Goal: Task Accomplishment & Management: Complete application form

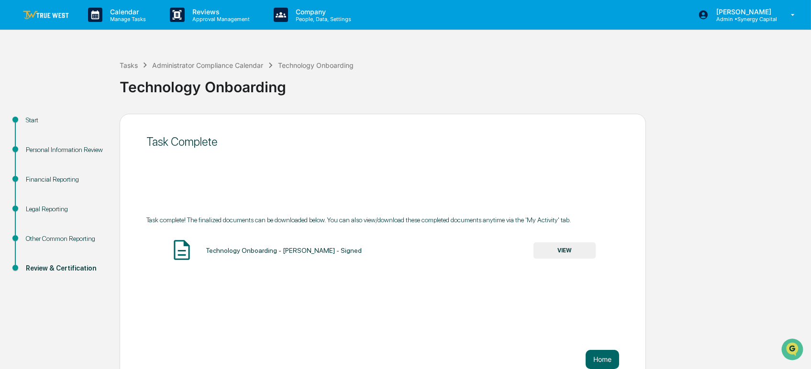
click at [49, 19] on link at bounding box center [51, 15] width 57 height 30
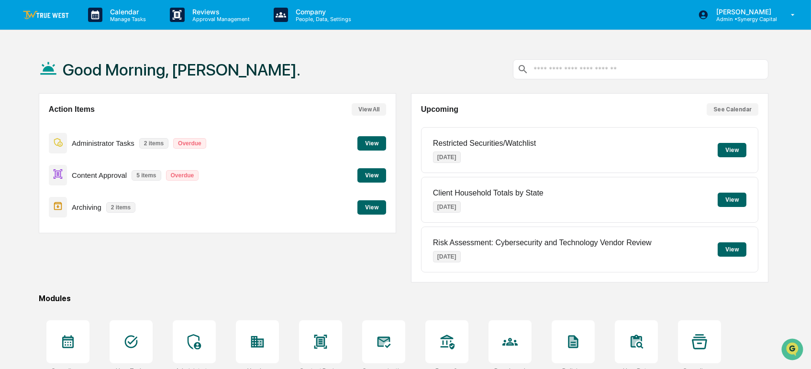
click at [371, 208] on button "View" at bounding box center [371, 207] width 29 height 14
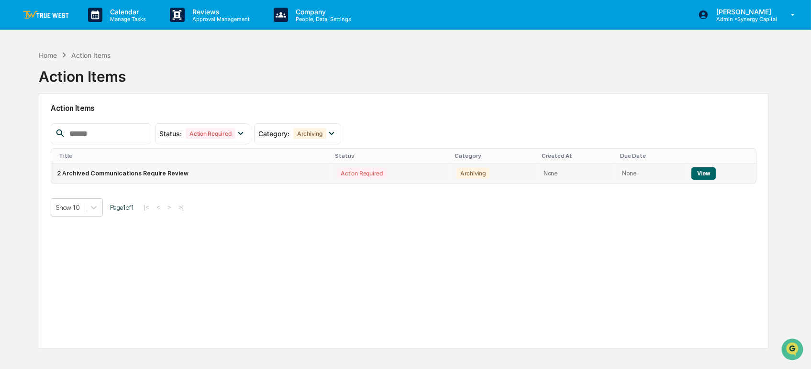
click at [713, 169] on td "View" at bounding box center [720, 174] width 70 height 20
click at [700, 175] on button "View" at bounding box center [703, 173] width 24 height 12
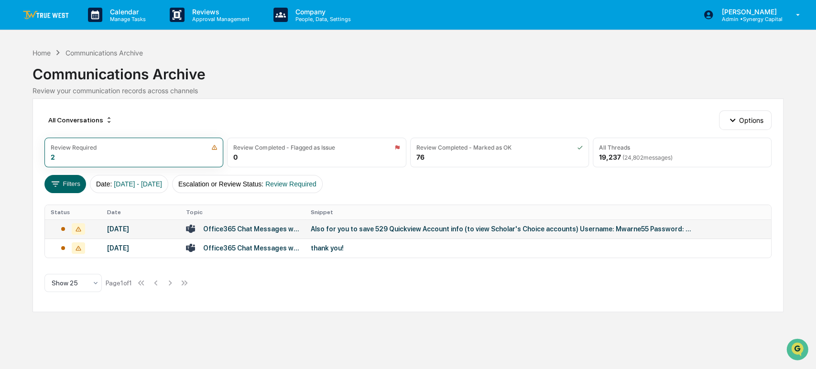
click at [297, 229] on div "Office365 Chat Messages with [PERSON_NAME], [PERSON_NAME] on [DATE]" at bounding box center [251, 229] width 97 height 8
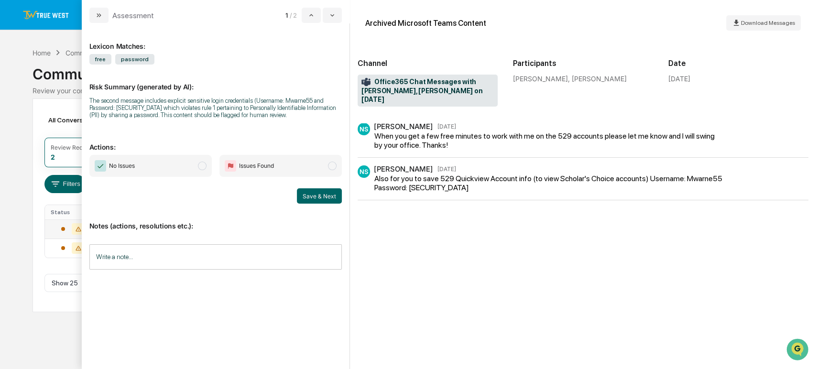
click at [455, 131] on div "When you get a few free minutes to work with me on the 529 accounts please let …" at bounding box center [547, 140] width 346 height 18
click at [432, 174] on div "Also for you to save 529 Quickview Account info (to view Scholar's Choice accou…" at bounding box center [554, 183] width 361 height 18
click at [193, 160] on span "No Issues" at bounding box center [150, 166] width 122 height 22
click at [216, 264] on input "Write a note..." at bounding box center [215, 256] width 252 height 25
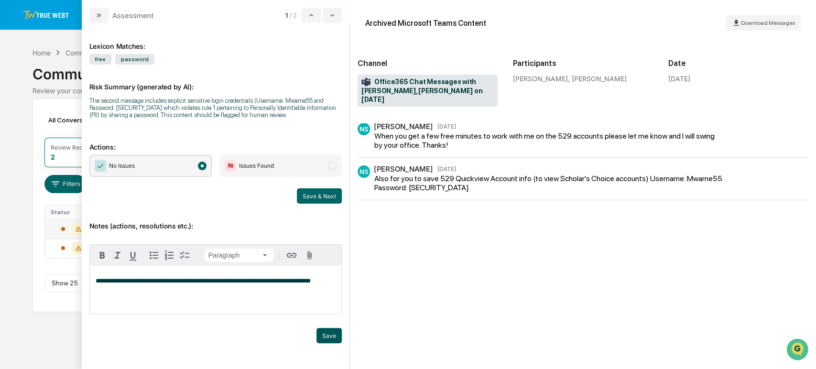
click at [333, 336] on button "Save" at bounding box center [329, 335] width 25 height 15
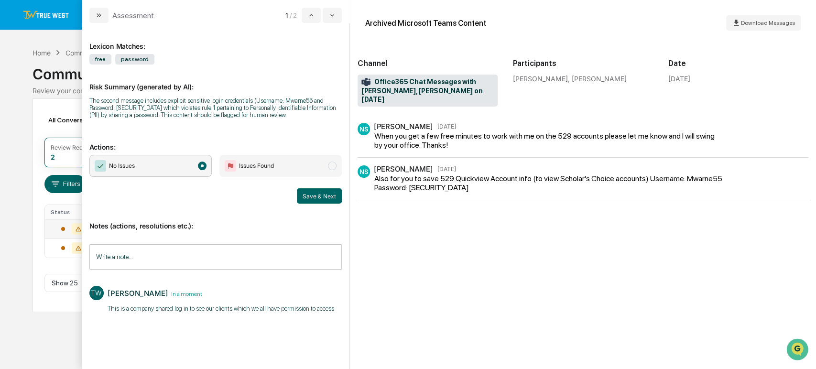
click at [318, 192] on button "Save & Next" at bounding box center [319, 195] width 45 height 15
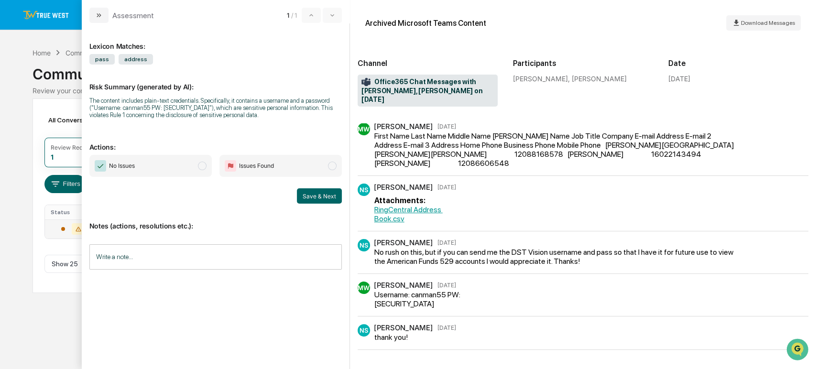
click at [147, 162] on span "No Issues" at bounding box center [150, 166] width 122 height 22
click at [187, 255] on input "Write a note..." at bounding box center [215, 256] width 252 height 25
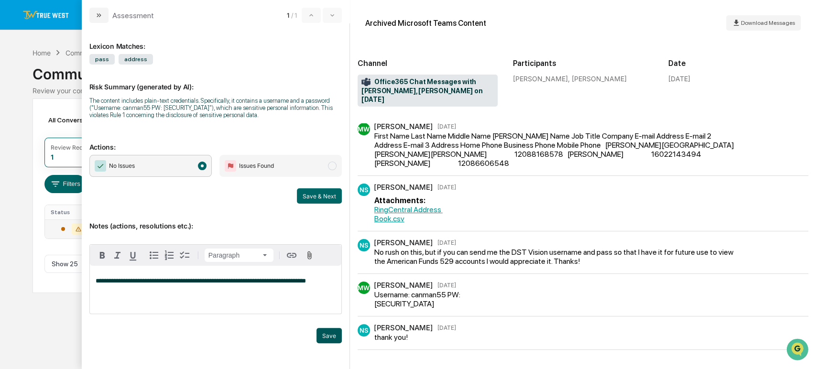
click at [327, 332] on button "Save" at bounding box center [329, 335] width 25 height 15
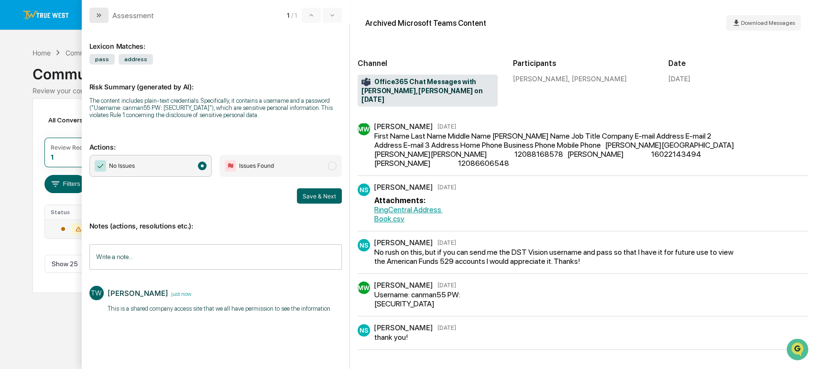
click at [95, 11] on icon "modal" at bounding box center [99, 15] width 8 height 8
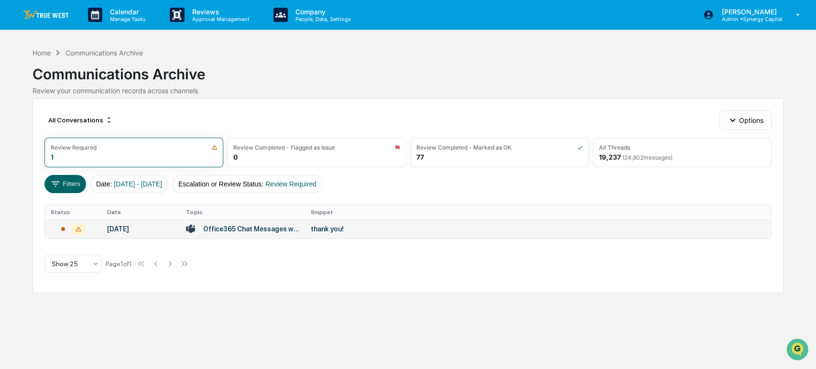
click at [284, 230] on div "Office365 Chat Messages with [PERSON_NAME], [PERSON_NAME] on [DATE]" at bounding box center [251, 229] width 97 height 8
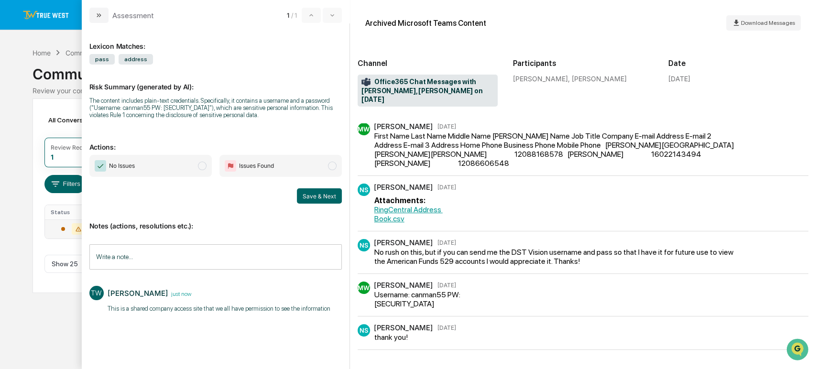
click at [165, 165] on span "No Issues" at bounding box center [150, 166] width 122 height 22
click at [313, 196] on button "Save & Next" at bounding box center [319, 195] width 45 height 15
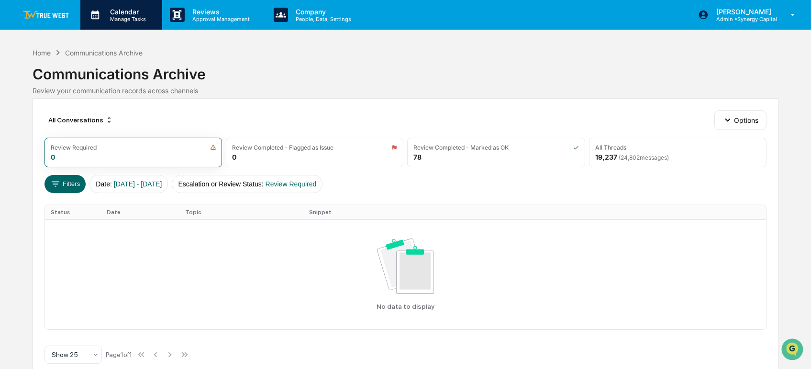
click at [113, 11] on p "Calendar" at bounding box center [126, 12] width 48 height 8
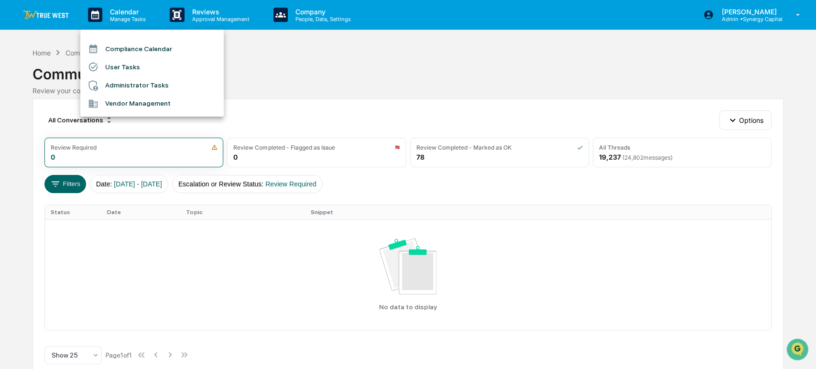
click at [57, 12] on div at bounding box center [408, 184] width 816 height 369
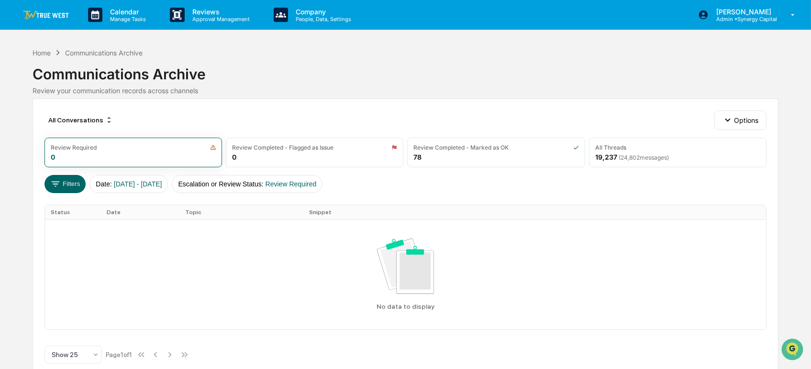
click at [44, 14] on img at bounding box center [46, 15] width 46 height 9
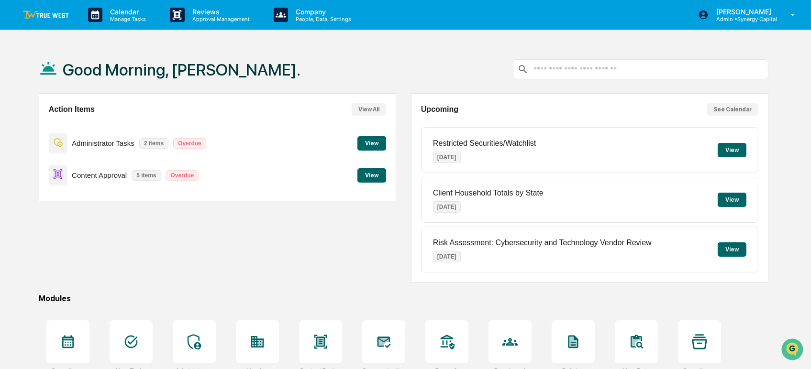
click at [379, 138] on button "View" at bounding box center [371, 143] width 29 height 14
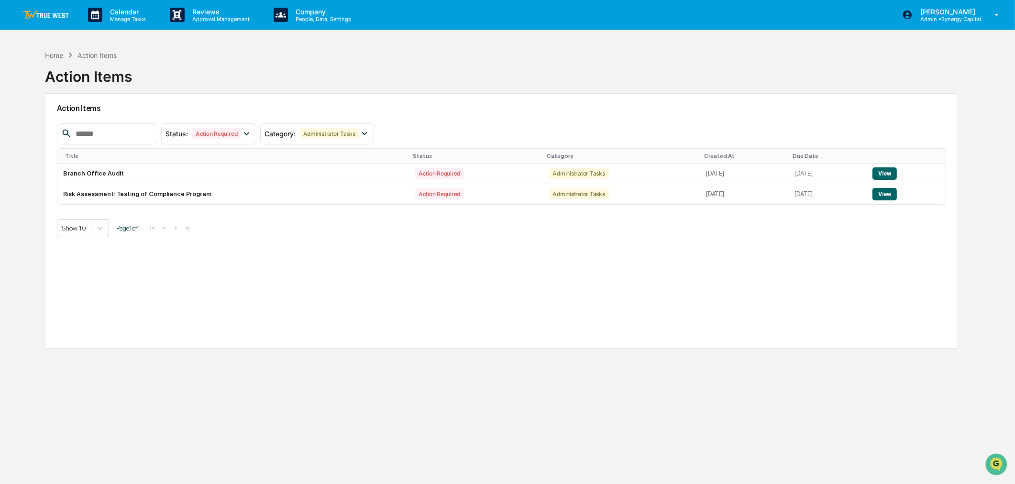
click at [44, 8] on link at bounding box center [51, 15] width 57 height 30
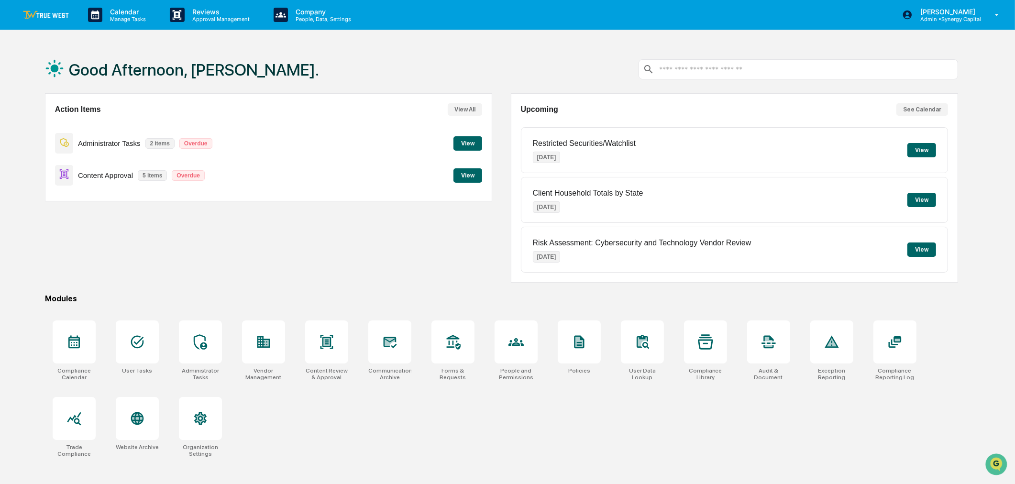
click at [469, 141] on button "View" at bounding box center [467, 143] width 29 height 14
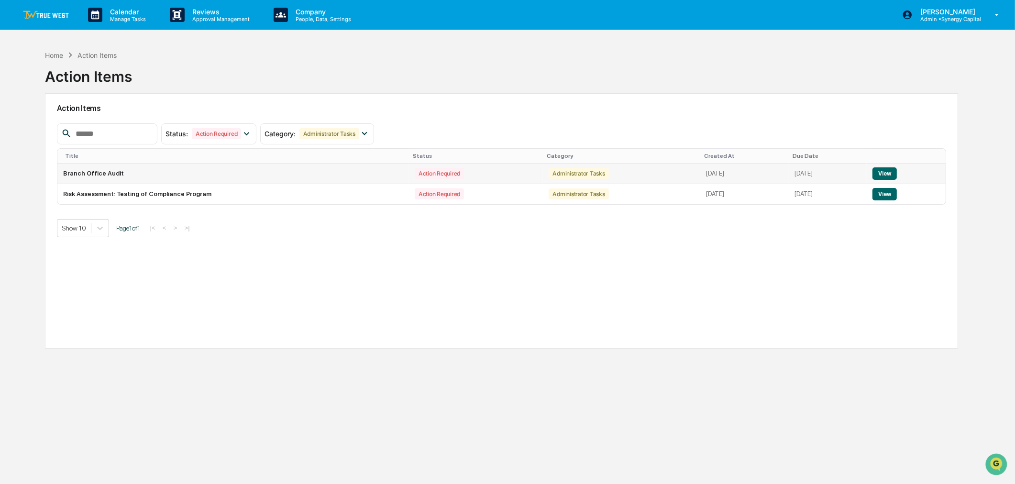
click at [810, 171] on button "View" at bounding box center [884, 173] width 24 height 12
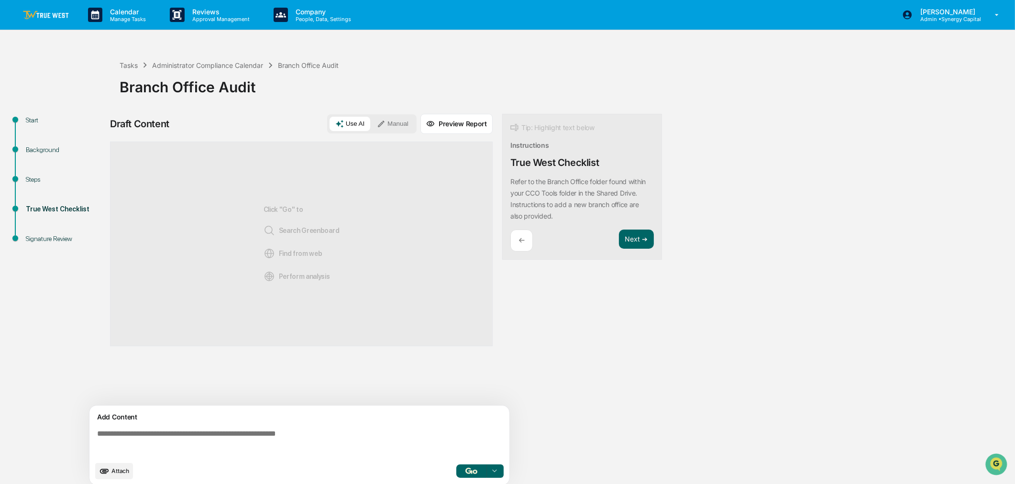
click at [400, 120] on button "Manual" at bounding box center [392, 124] width 43 height 14
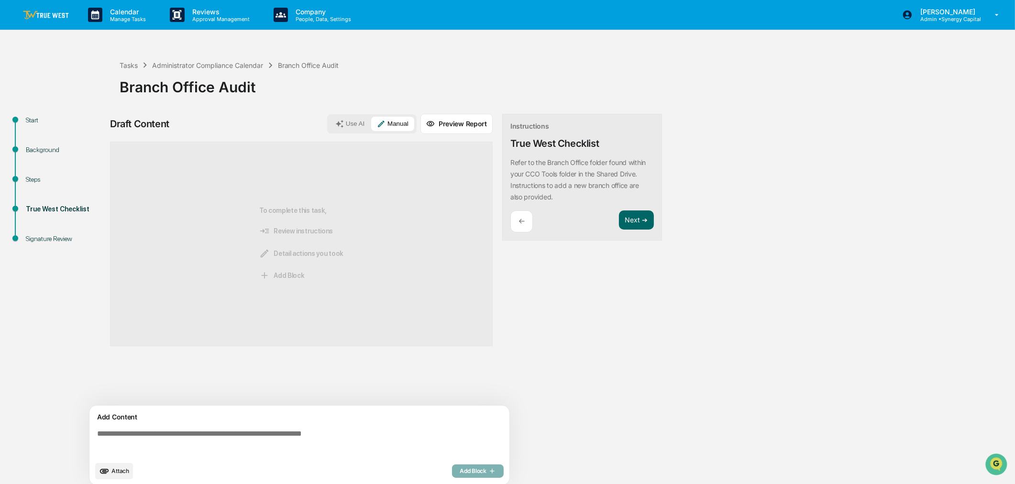
click at [287, 369] on textarea at bounding box center [301, 443] width 416 height 34
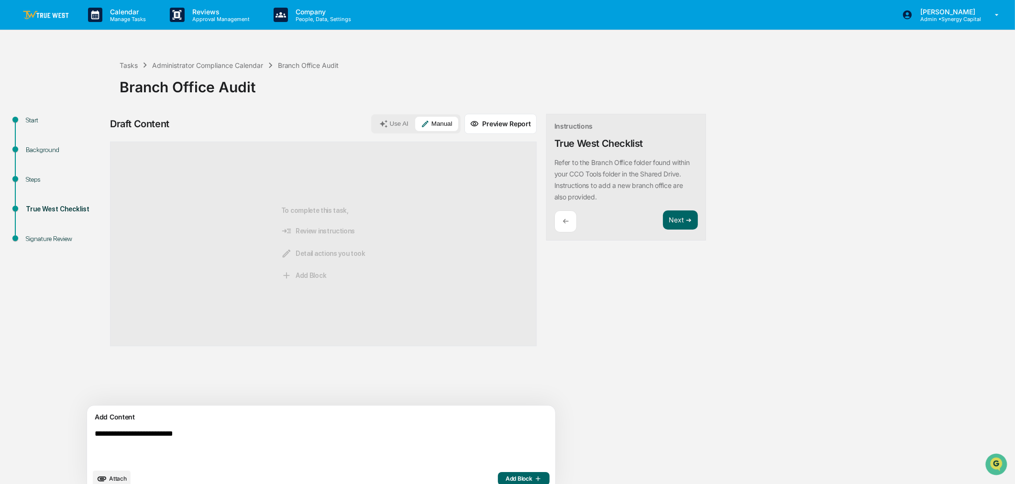
type textarea "**********"
click at [505, 369] on span "Add Block" at bounding box center [523, 479] width 36 height 8
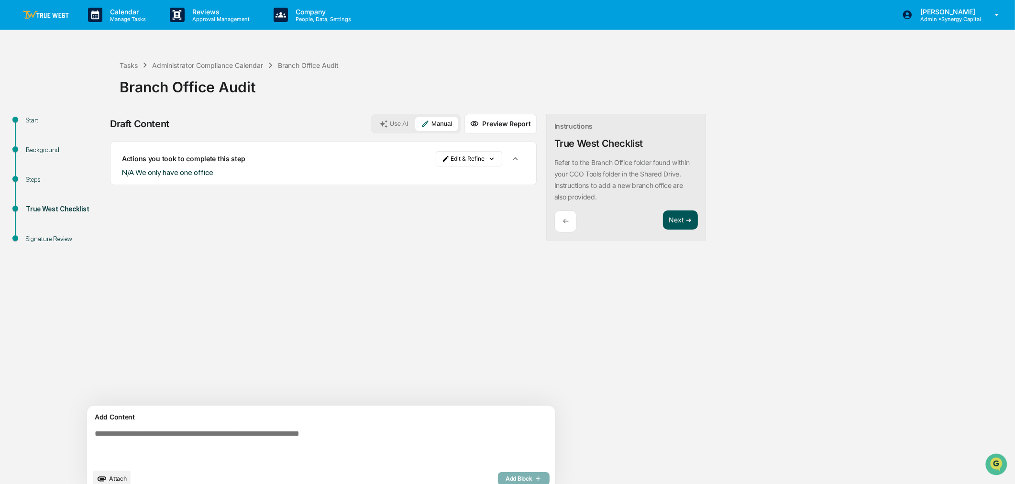
click at [663, 219] on button "Next ➔" at bounding box center [680, 220] width 35 height 20
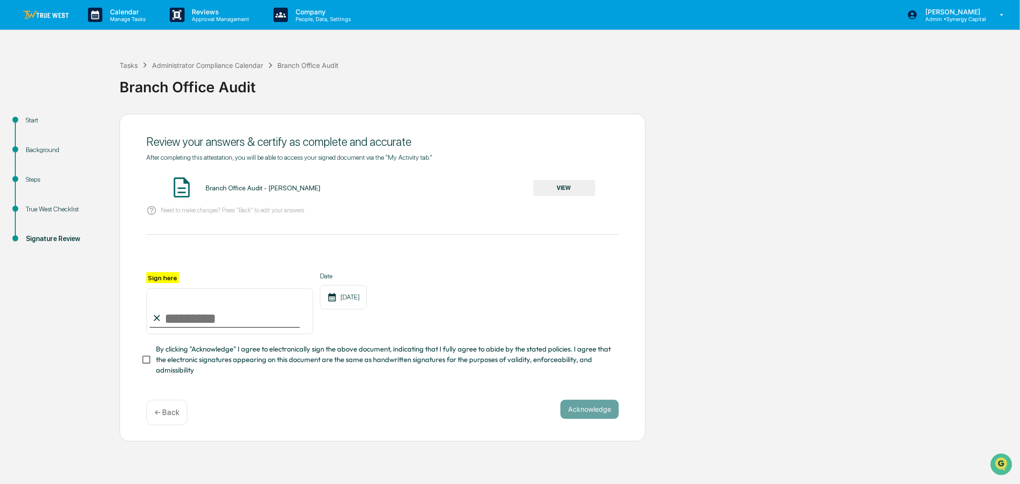
click at [584, 188] on button "VIEW" at bounding box center [564, 188] width 62 height 16
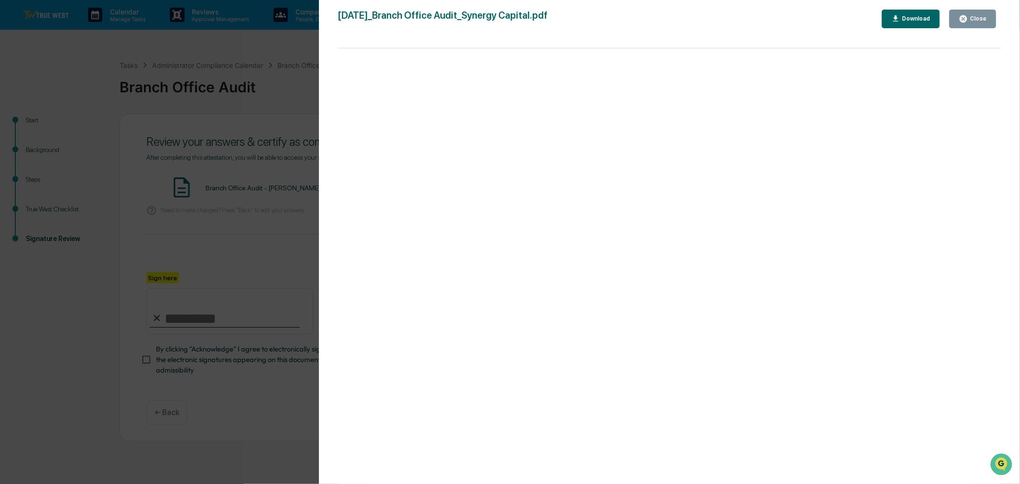
click at [810, 12] on button "Close" at bounding box center [972, 19] width 47 height 19
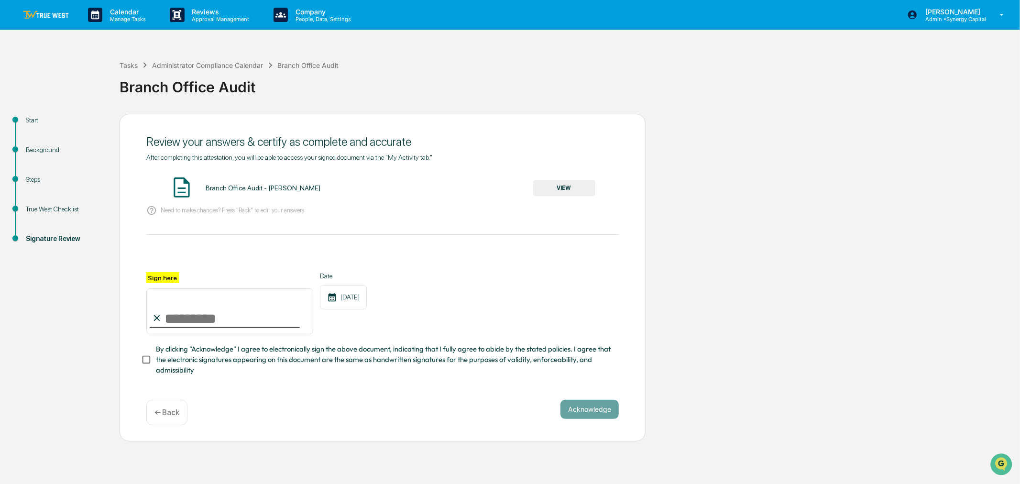
click at [187, 324] on input "Sign here" at bounding box center [229, 311] width 167 height 46
type input "**********"
click at [593, 369] on button "Acknowledge" at bounding box center [589, 409] width 58 height 19
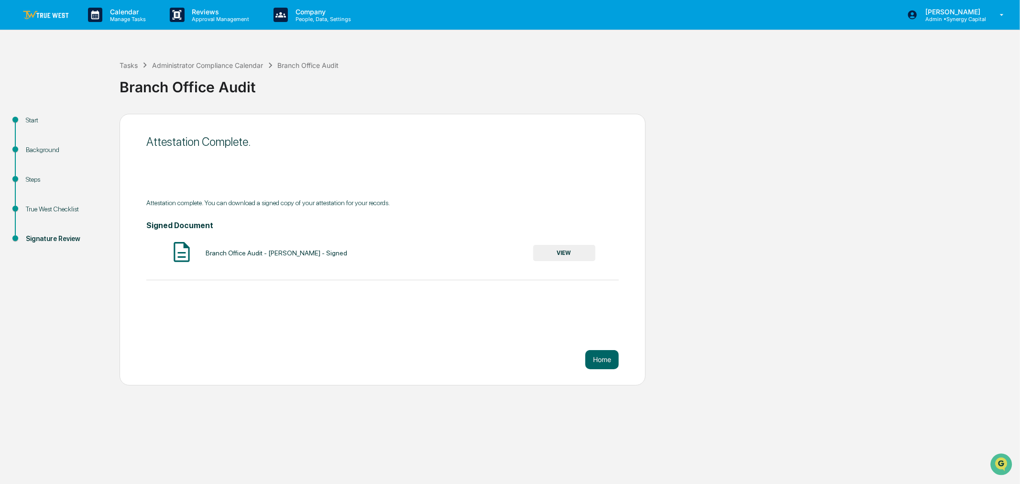
click at [53, 11] on img at bounding box center [46, 15] width 46 height 9
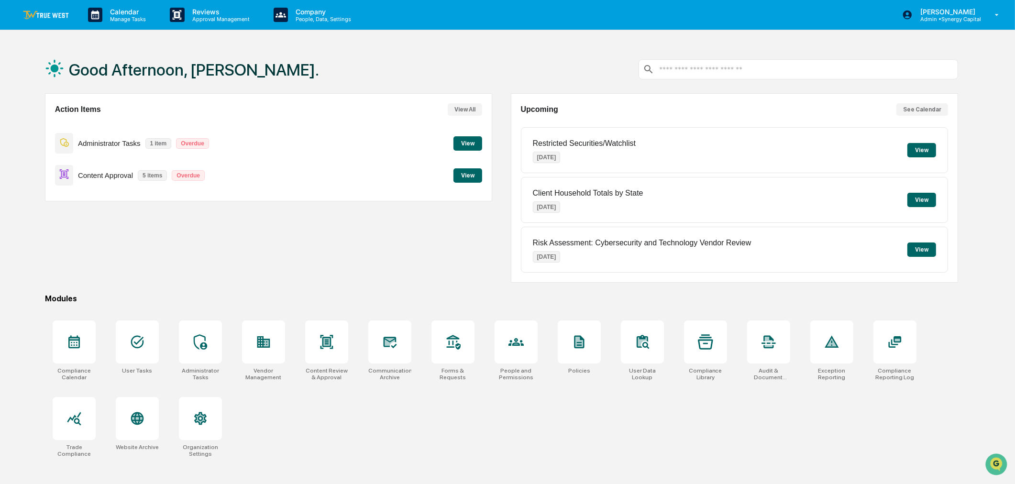
click at [472, 171] on button "View" at bounding box center [467, 175] width 29 height 14
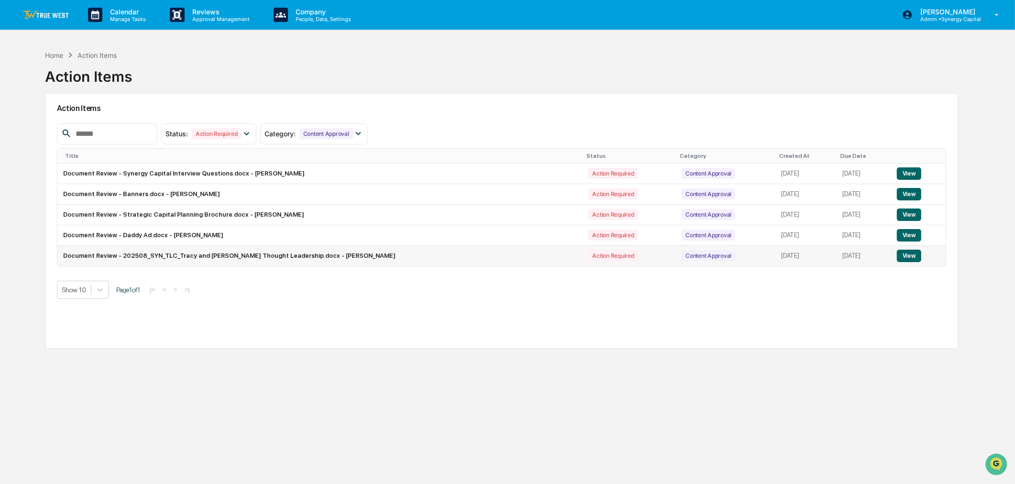
click at [810, 252] on button "View" at bounding box center [909, 256] width 24 height 12
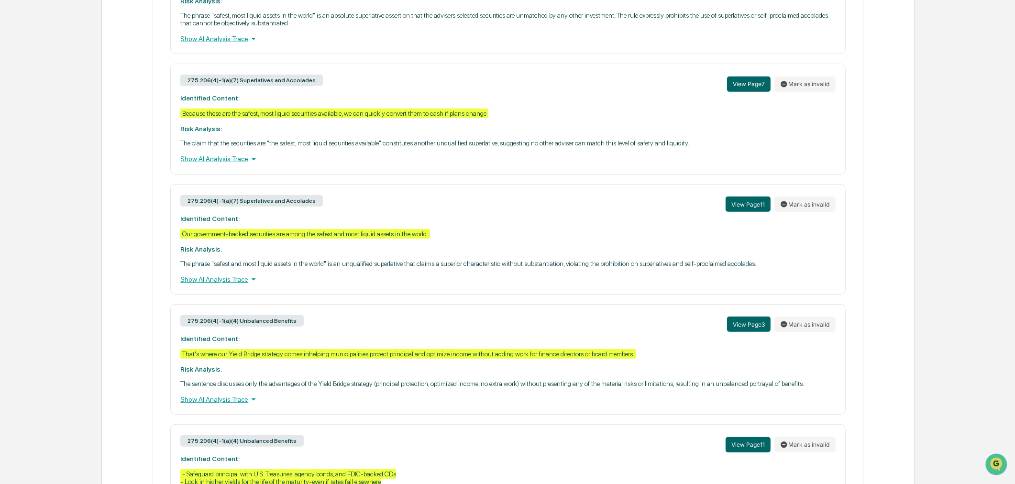
scroll to position [478, 0]
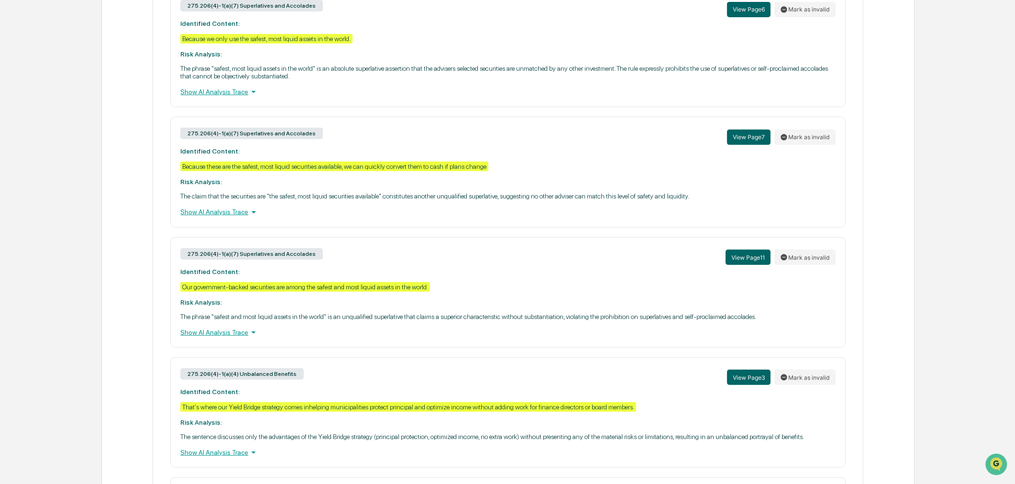
click at [108, 197] on div "Review Comments Actions Activity Log Created By: ‎ ‎ TW [PERSON_NAME] Assigned …" at bounding box center [507, 198] width 813 height 1166
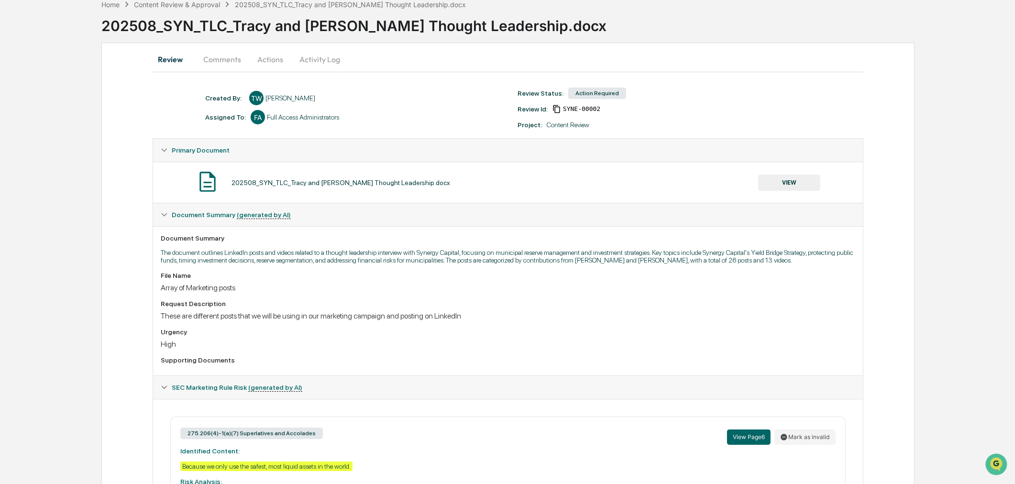
scroll to position [0, 0]
